Goal: Task Accomplishment & Management: Manage account settings

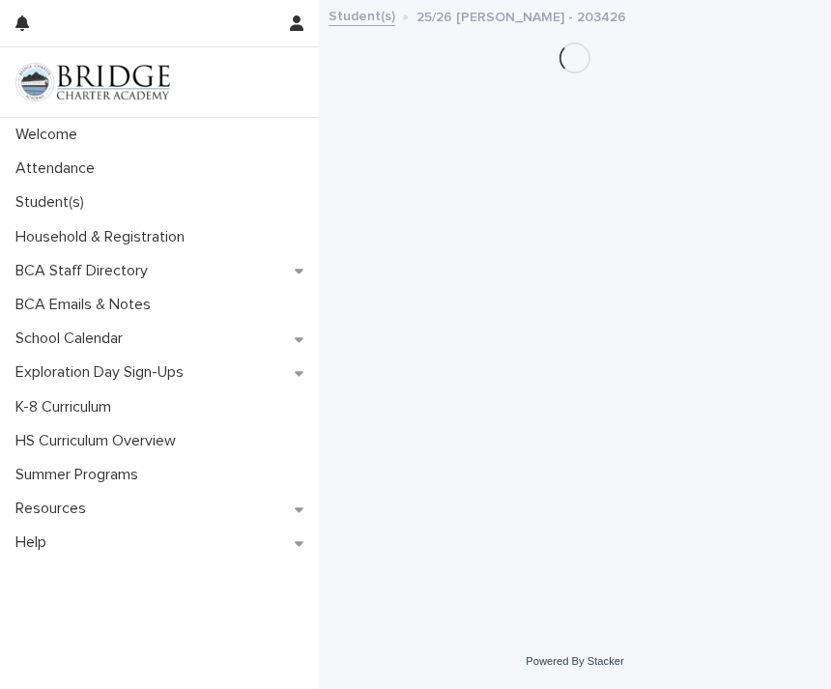
click at [60, 166] on p "Attendance" at bounding box center [59, 168] width 102 height 18
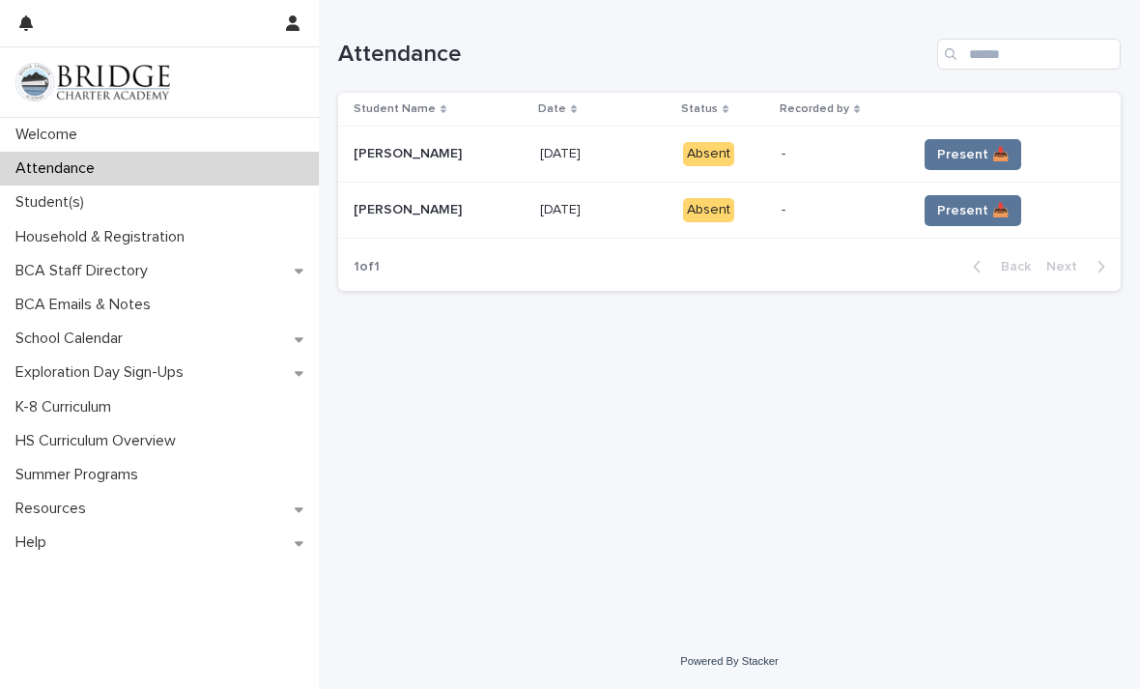
click at [830, 153] on span "Present 📥" at bounding box center [973, 154] width 72 height 19
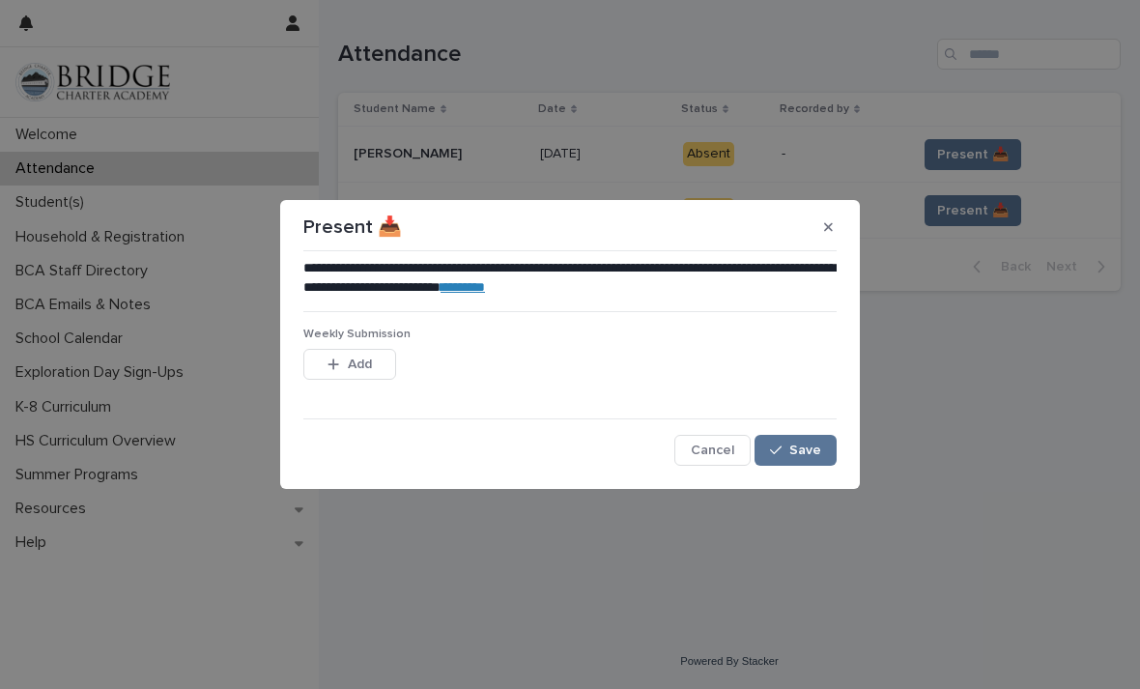
click at [348, 354] on button "Add" at bounding box center [349, 364] width 93 height 31
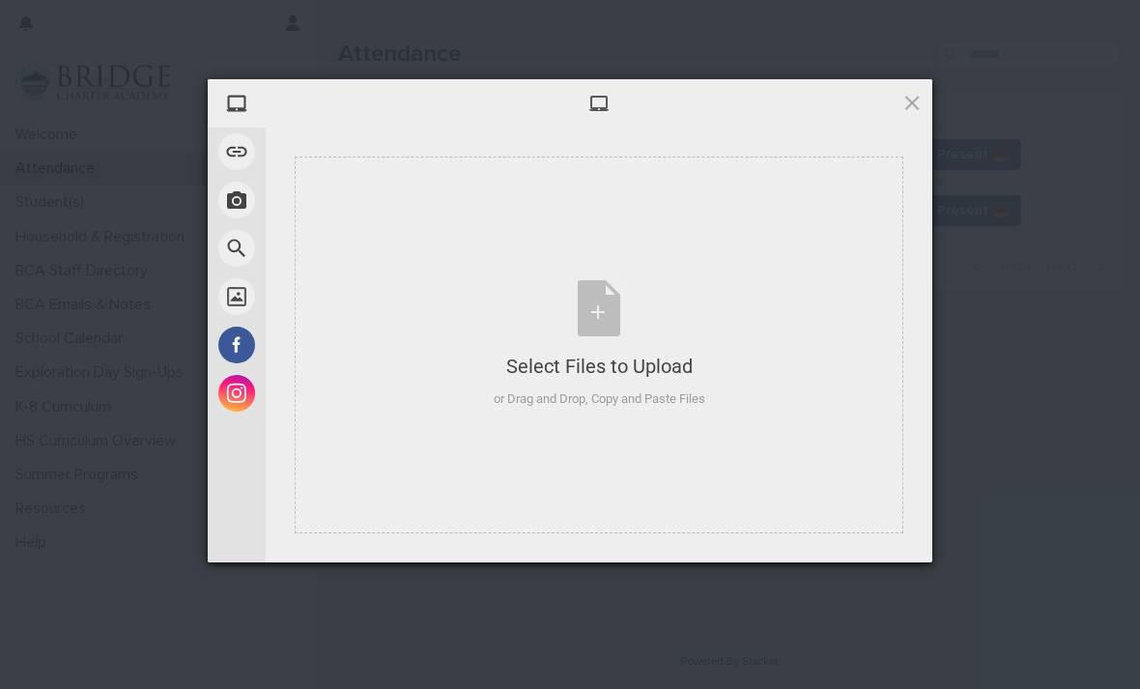
click at [232, 108] on span at bounding box center [236, 103] width 37 height 37
click at [637, 338] on div "Select Files to Upload or Drag and Drop, Copy and Paste Files" at bounding box center [600, 344] width 212 height 129
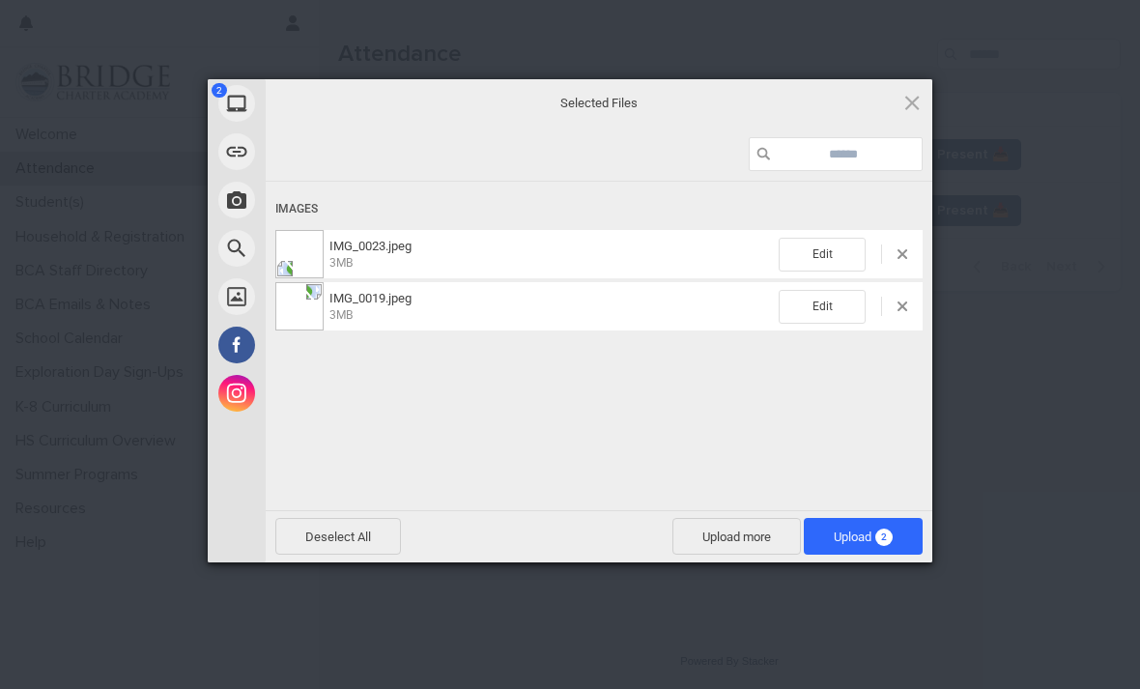
click at [830, 539] on span "Upload 2" at bounding box center [863, 537] width 59 height 14
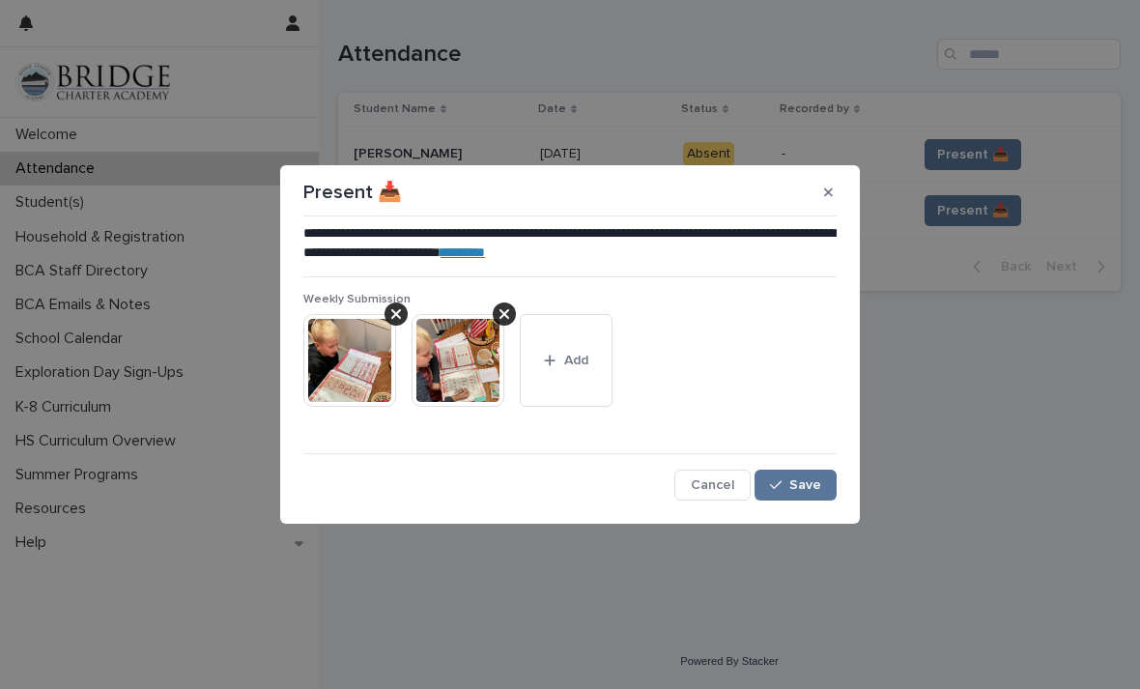
click at [795, 494] on button "Save" at bounding box center [796, 485] width 82 height 31
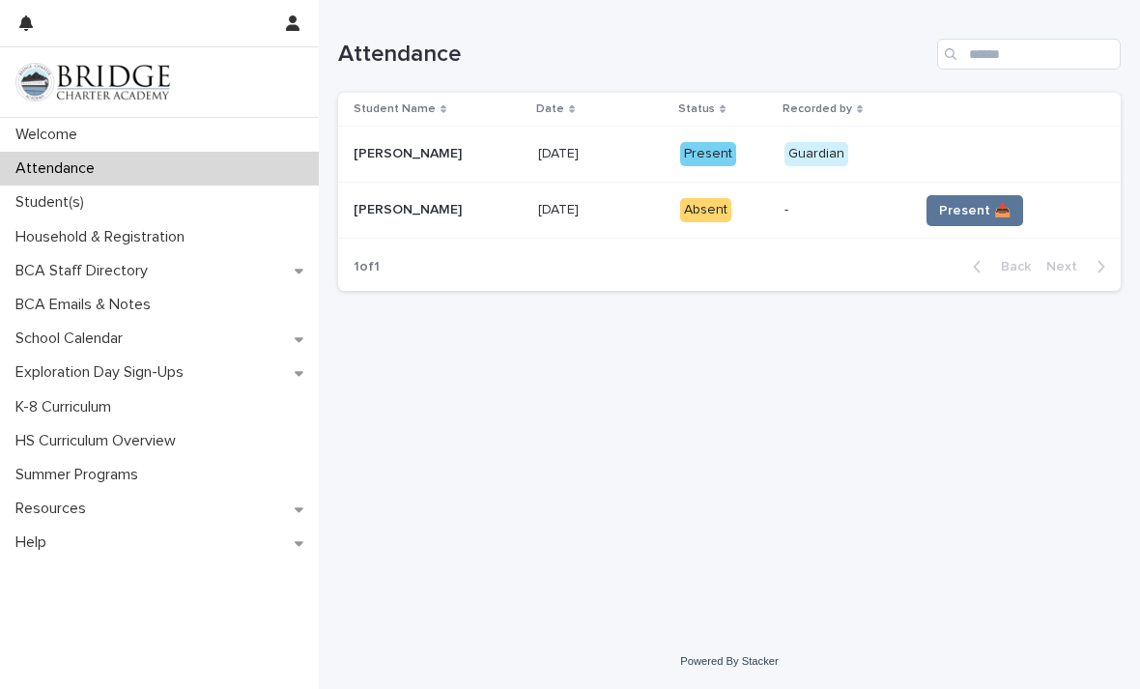
click at [830, 217] on span "Present 📥" at bounding box center [975, 210] width 72 height 19
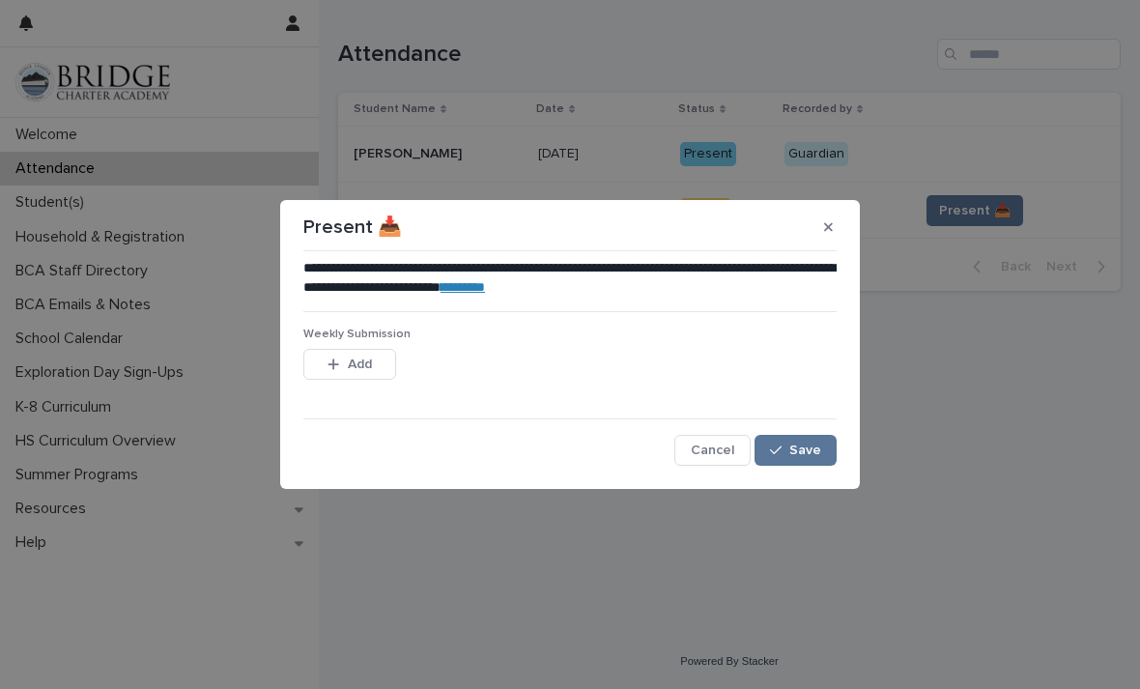
click at [359, 351] on button "Add" at bounding box center [349, 364] width 93 height 31
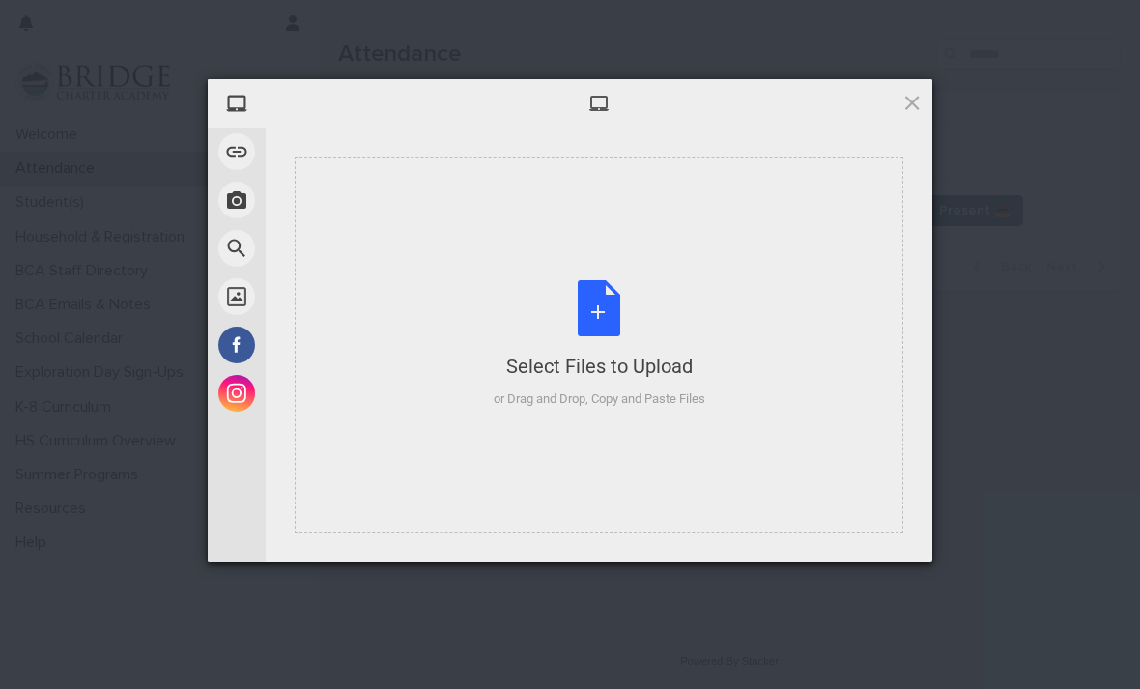
click at [583, 309] on div "Select Files to Upload or Drag and Drop, Copy and Paste Files" at bounding box center [600, 344] width 212 height 129
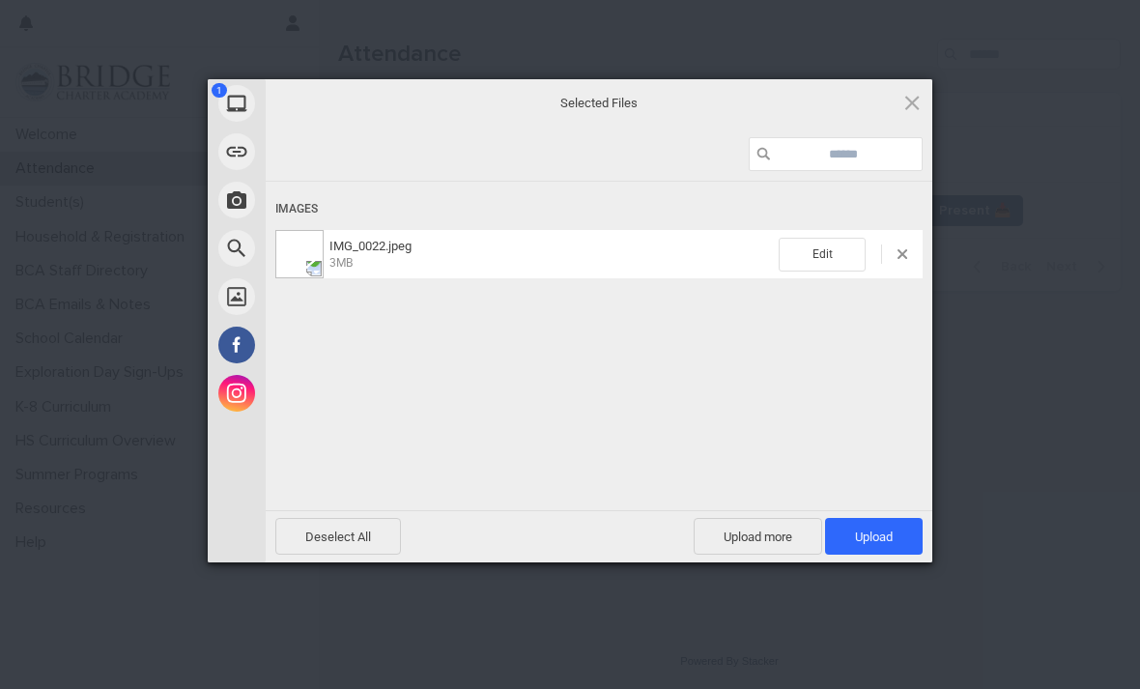
click at [830, 525] on span "Upload 1" at bounding box center [874, 536] width 98 height 37
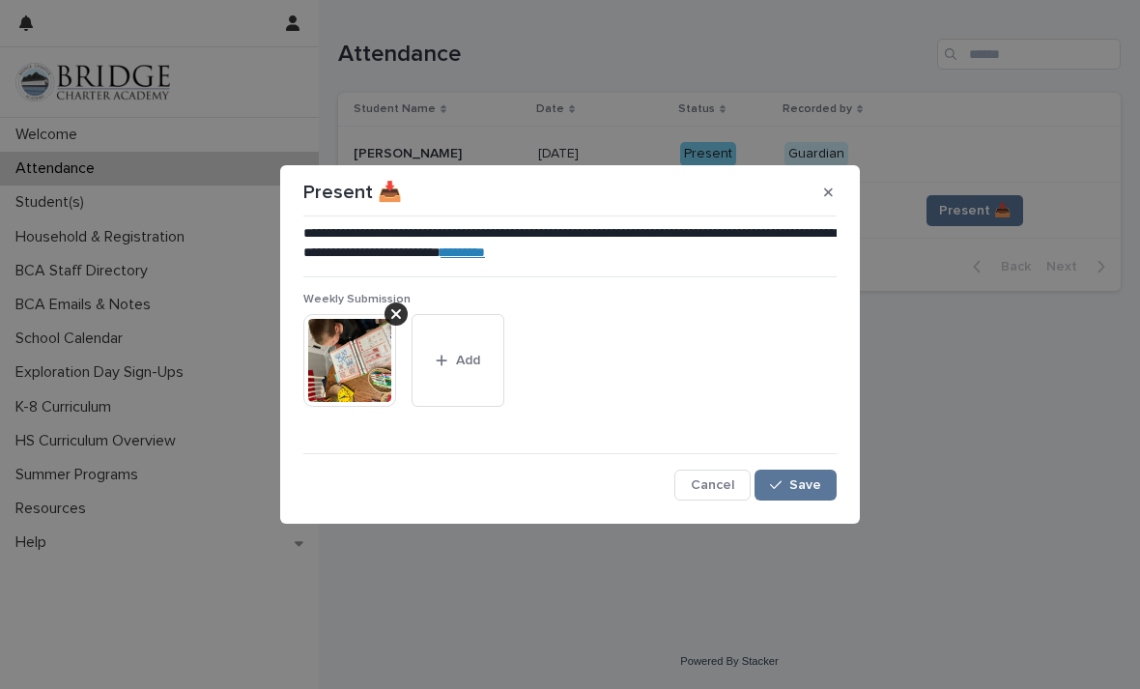
click at [804, 472] on button "Save" at bounding box center [796, 485] width 82 height 31
